Goal: Task Accomplishment & Management: Manage account settings

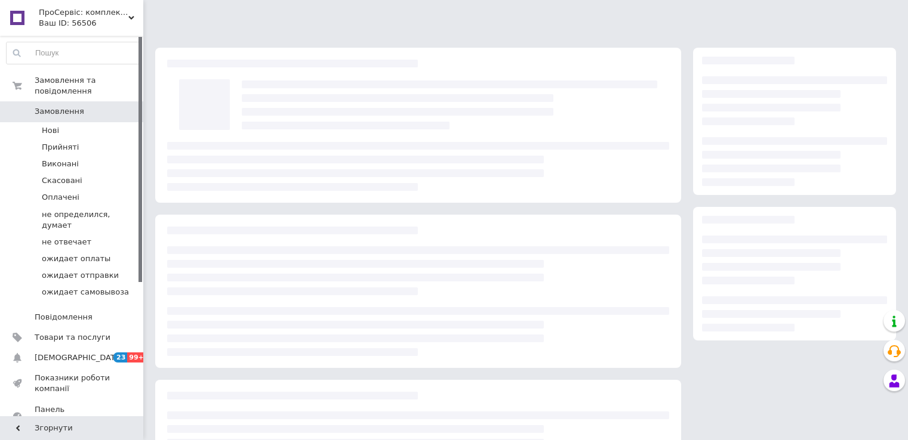
scroll to position [24, 0]
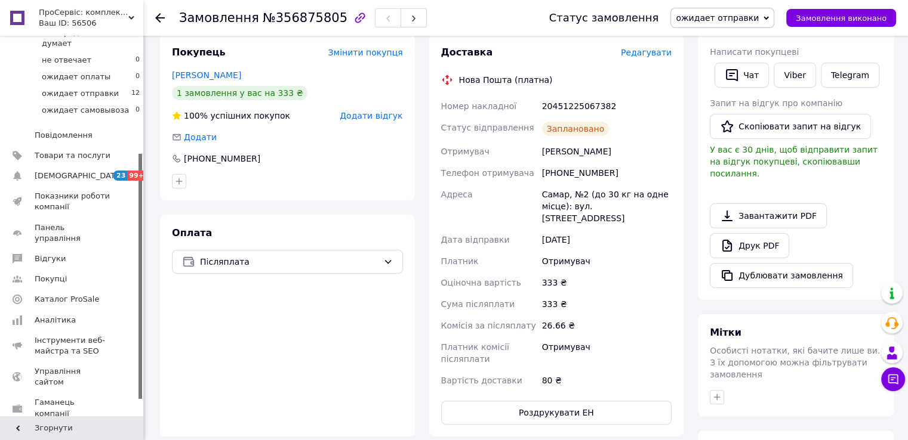
scroll to position [188, 0]
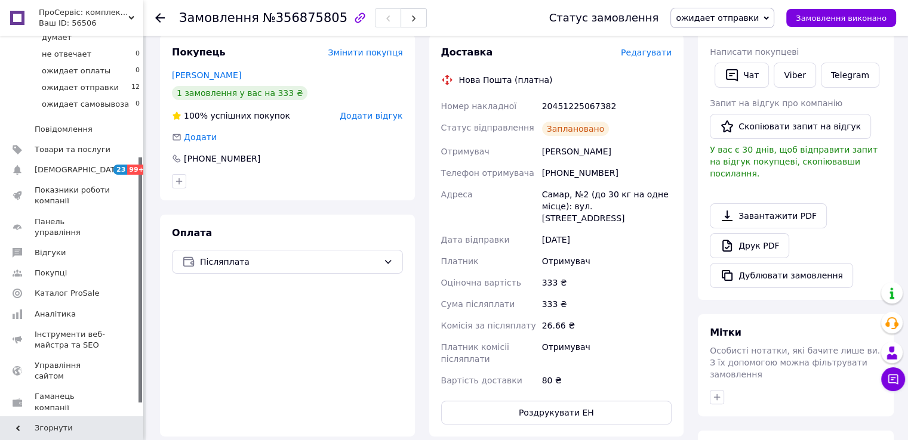
drag, startPoint x: 140, startPoint y: 218, endPoint x: 147, endPoint y: 338, distance: 120.7
click at [147, 338] on div "ПроСервіс: комплектуючі для пральних машин та побутової техніки Ваш ID: 56506 С…" at bounding box center [454, 267] width 908 height 991
click at [69, 288] on span "Каталог ProSale" at bounding box center [67, 293] width 64 height 11
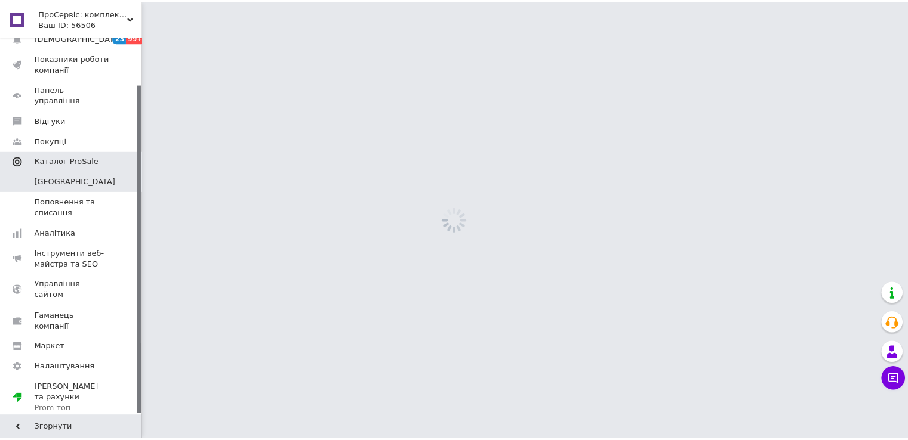
scroll to position [55, 0]
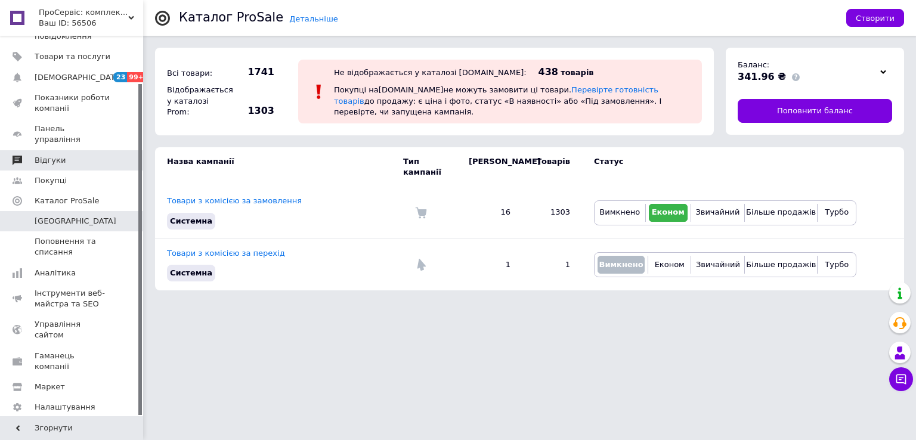
click at [44, 155] on span "Відгуки" at bounding box center [50, 160] width 31 height 11
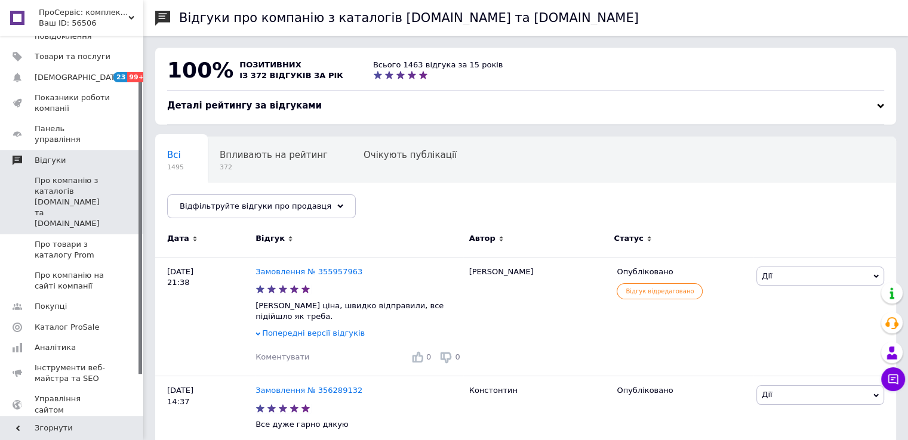
click at [44, 155] on span "Відгуки" at bounding box center [50, 160] width 31 height 11
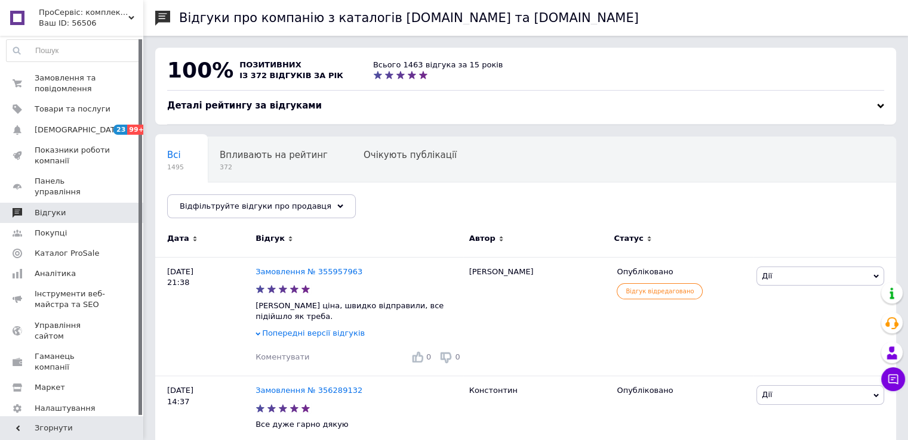
click at [46, 208] on span "Відгуки" at bounding box center [50, 213] width 31 height 11
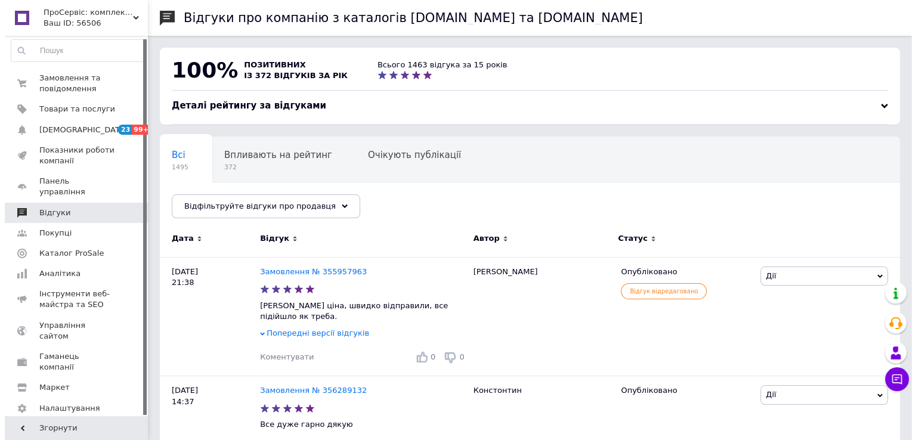
scroll to position [55, 0]
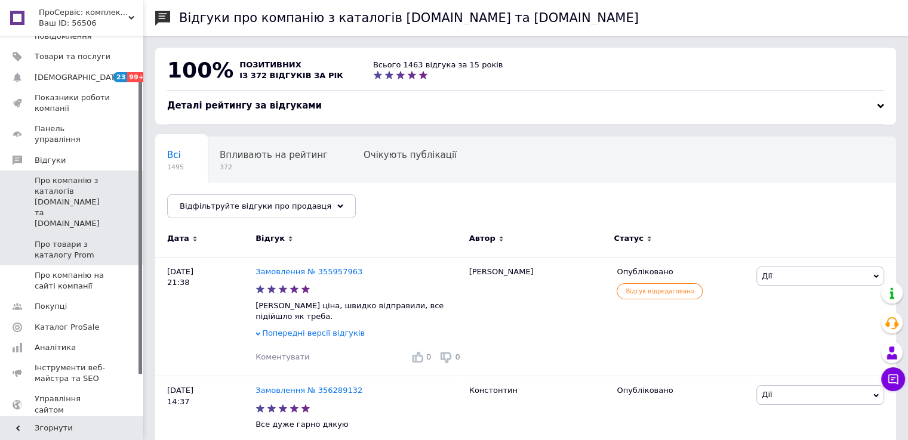
click at [57, 239] on span "Про товари з каталогу Prom" at bounding box center [73, 249] width 76 height 21
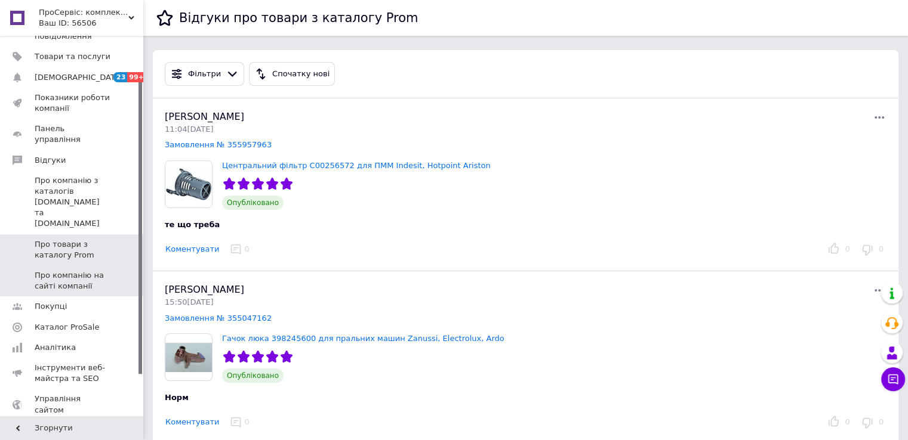
click at [61, 270] on span "Про компанію на сайті компанії" at bounding box center [73, 280] width 76 height 21
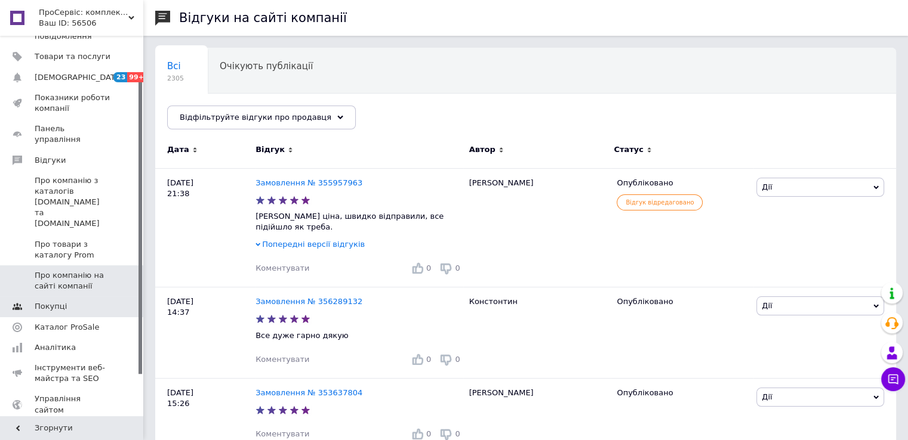
click at [51, 297] on link "Покупці" at bounding box center [73, 307] width 147 height 20
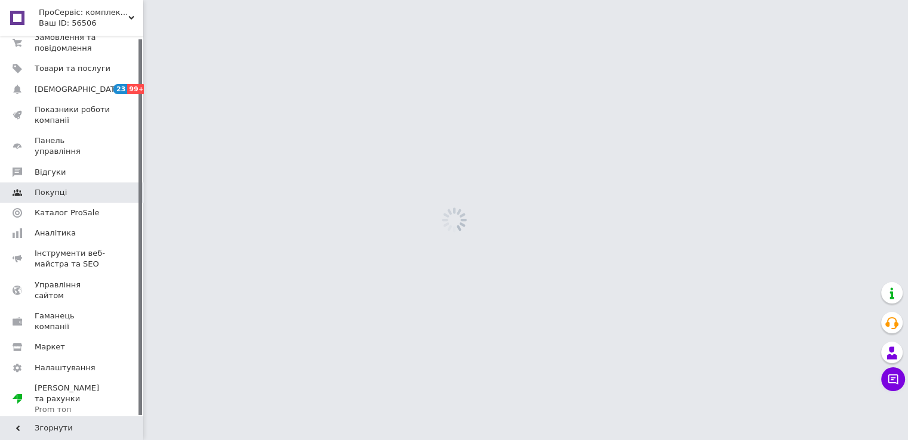
scroll to position [2, 0]
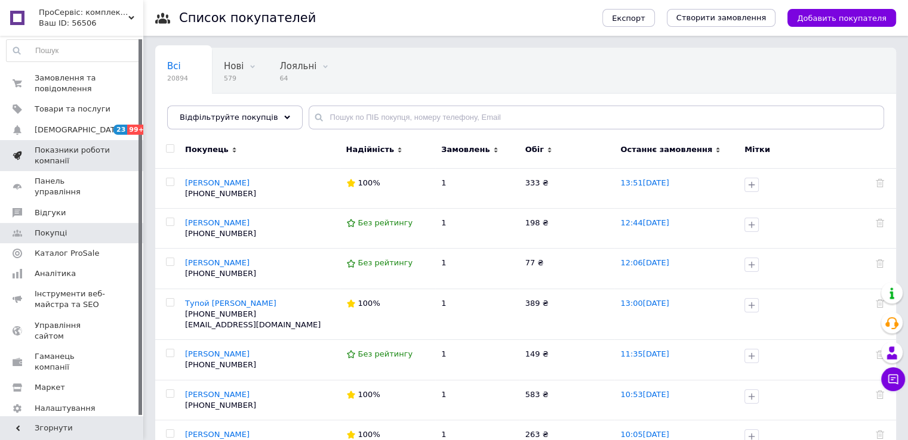
click at [70, 149] on span "Показники роботи компанії" at bounding box center [73, 155] width 76 height 21
